Goal: Task Accomplishment & Management: Manage account settings

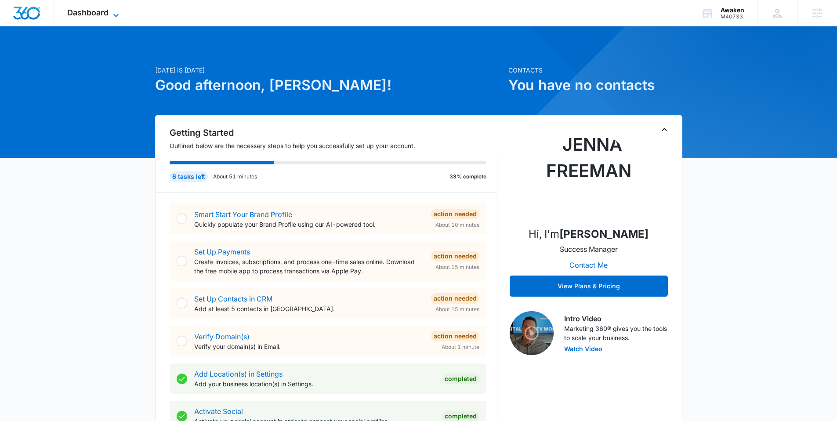
click at [81, 14] on span "Dashboard" at bounding box center [87, 12] width 41 height 9
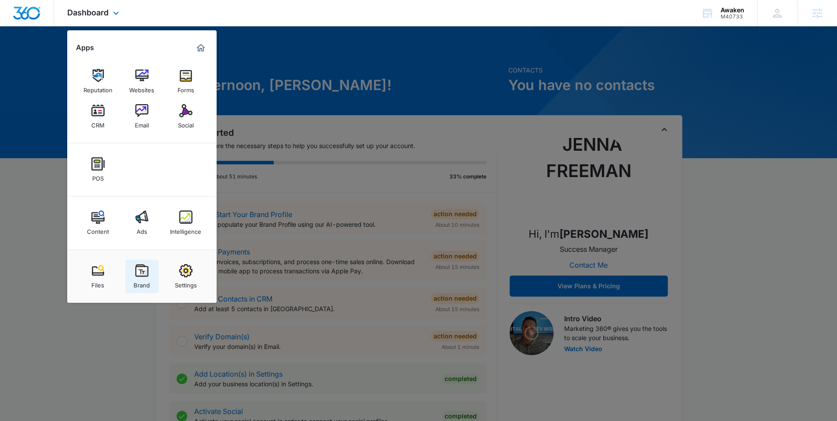
click at [141, 273] on img at bounding box center [141, 270] width 13 height 13
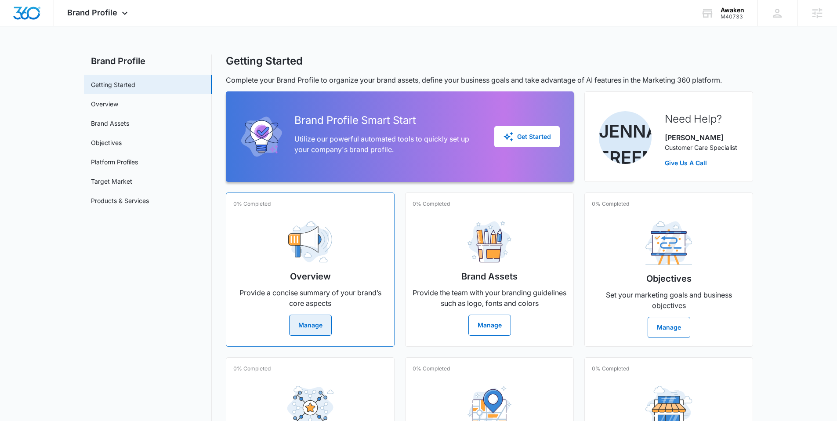
click at [312, 328] on button "Manage" at bounding box center [310, 325] width 43 height 21
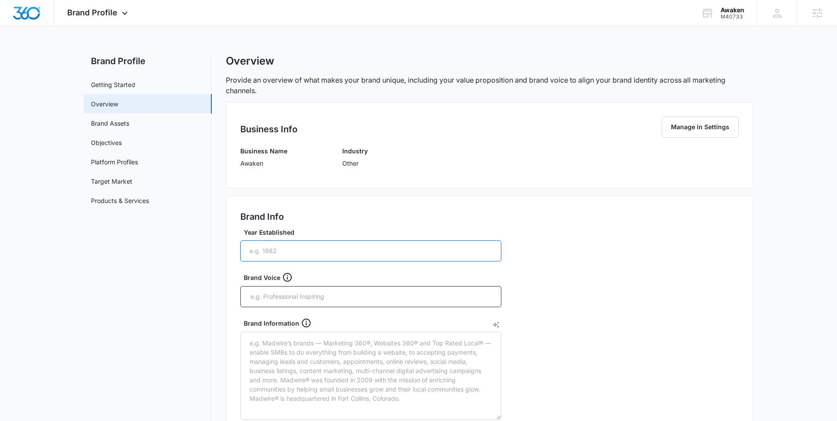
click at [295, 254] on input "Year Established" at bounding box center [370, 250] width 261 height 21
click at [341, 227] on div "Brand Info" at bounding box center [489, 219] width 498 height 18
click at [93, 19] on div "Brand Profile Apps Reputation Websites Forms CRM Email Social POS Content Ads I…" at bounding box center [98, 13] width 89 height 26
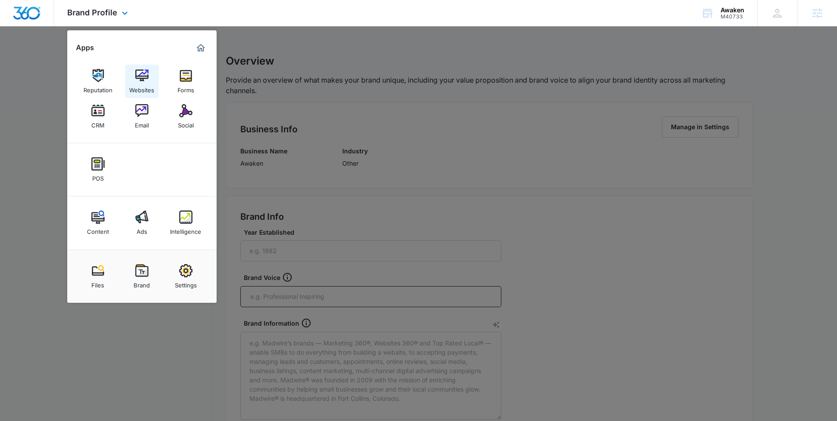
click at [142, 77] on img at bounding box center [141, 75] width 13 height 13
